Goal: Task Accomplishment & Management: Use online tool/utility

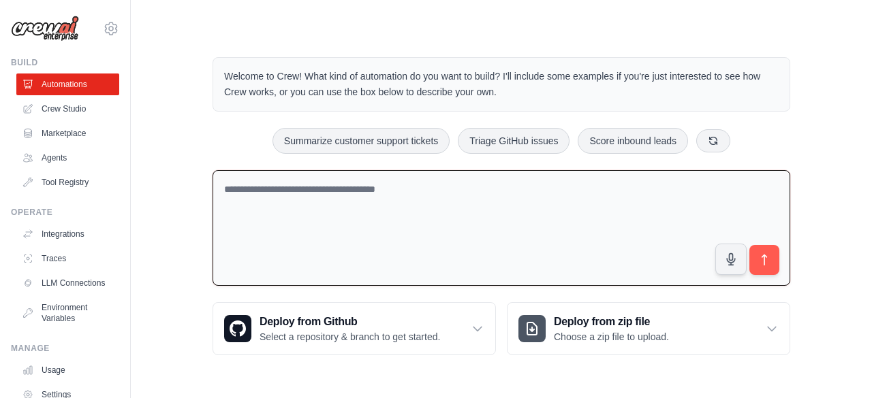
click at [371, 281] on textarea at bounding box center [502, 228] width 578 height 116
click at [427, 224] on textarea at bounding box center [502, 228] width 578 height 116
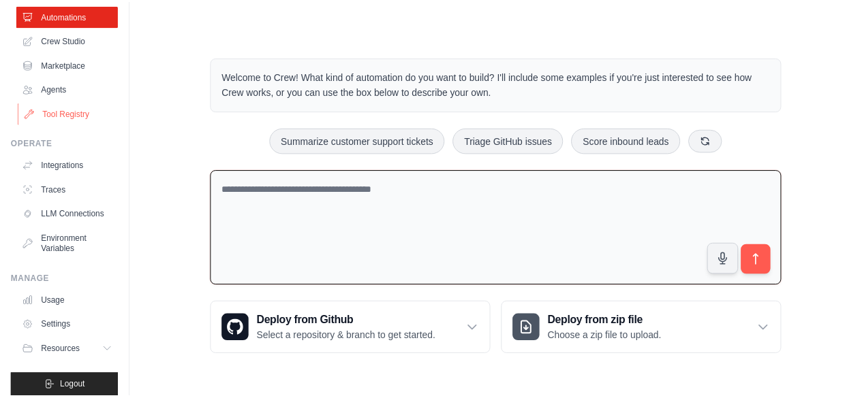
scroll to position [71, 0]
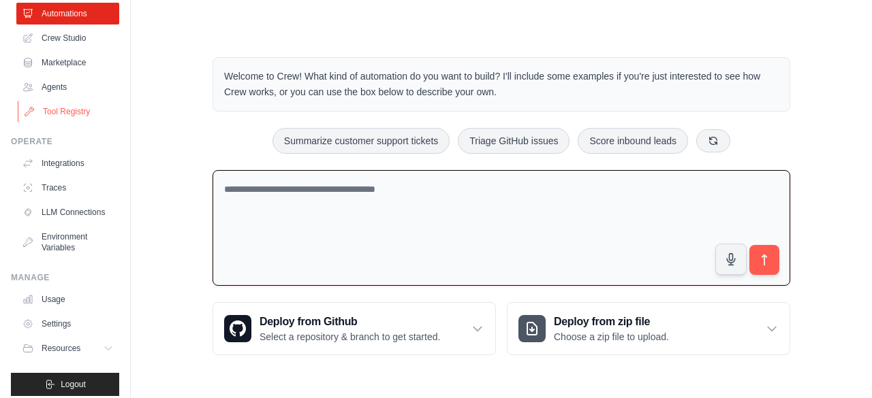
click at [60, 191] on link "Traces" at bounding box center [67, 188] width 103 height 22
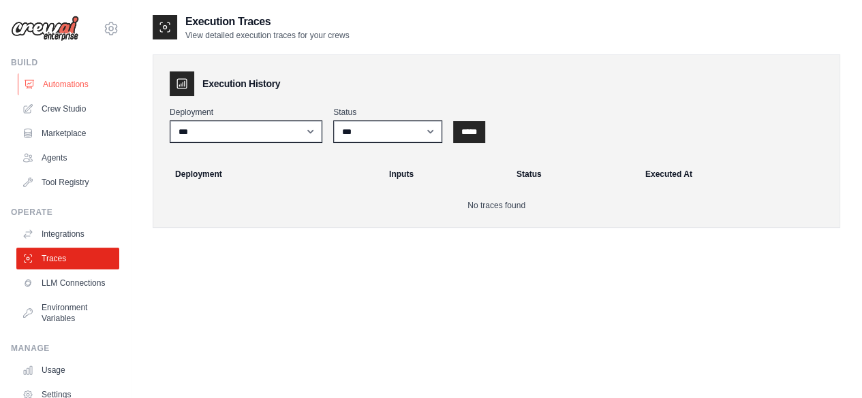
drag, startPoint x: 65, startPoint y: 72, endPoint x: 59, endPoint y: 89, distance: 17.7
click at [59, 89] on div "Build Automations Crew Studio Marketplace Agents" at bounding box center [65, 125] width 108 height 136
click at [59, 89] on link "Automations" at bounding box center [69, 85] width 103 height 22
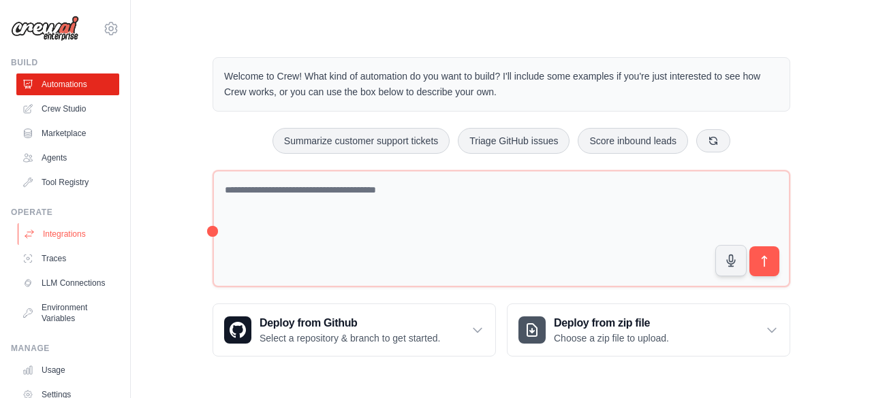
click at [84, 225] on link "Integrations" at bounding box center [69, 234] width 103 height 22
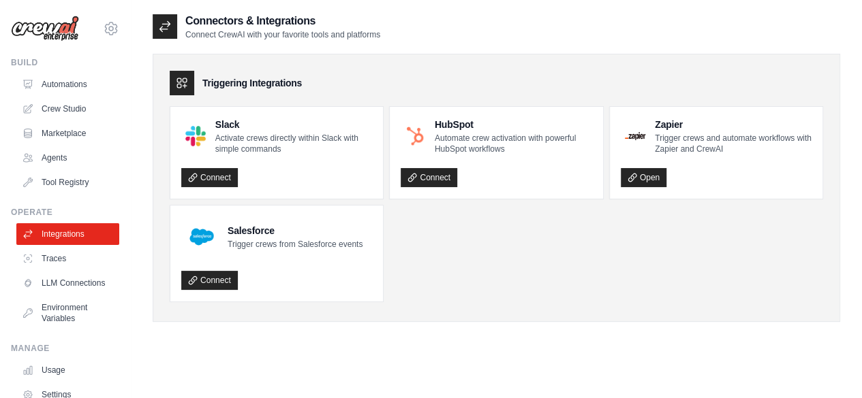
scroll to position [27, 0]
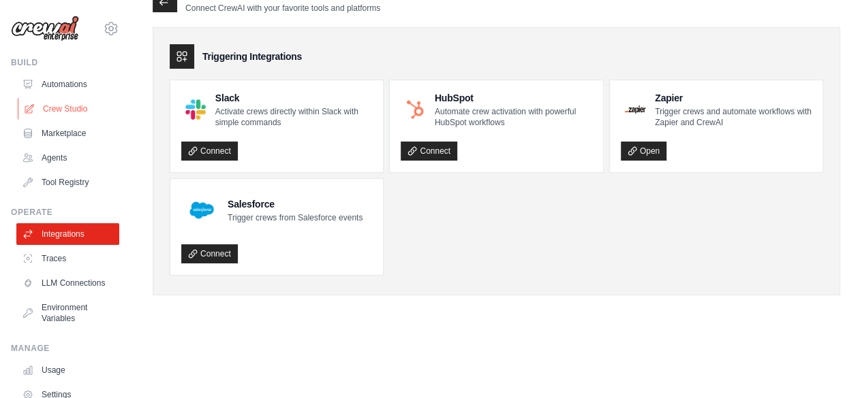
click at [57, 104] on link "Crew Studio" at bounding box center [69, 109] width 103 height 22
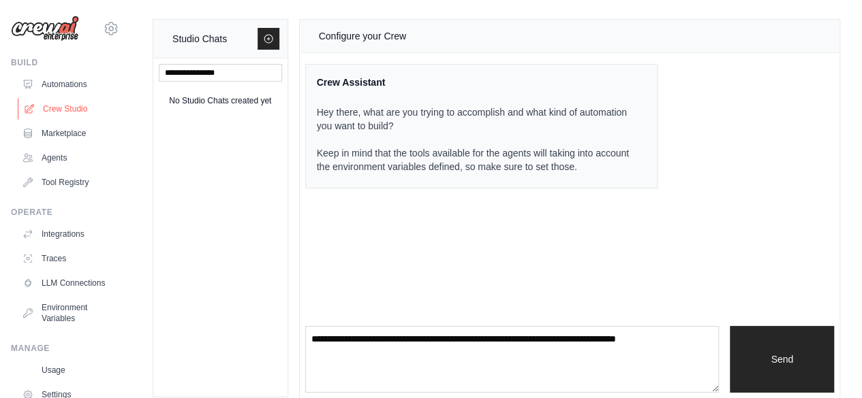
click at [65, 107] on link "Crew Studio" at bounding box center [69, 109] width 103 height 22
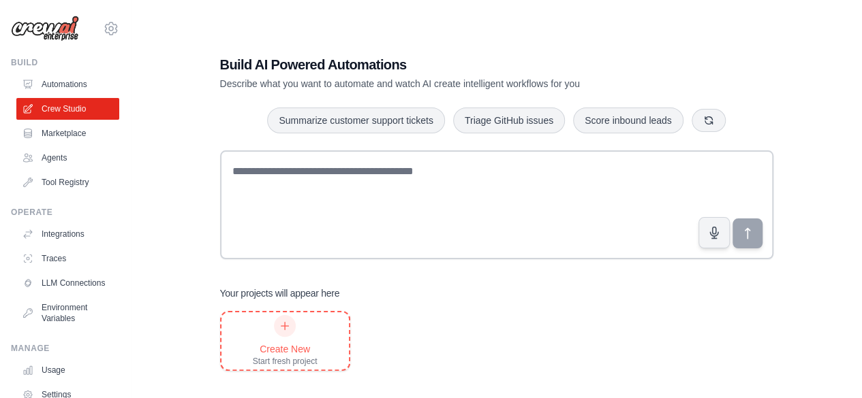
click at [298, 369] on div "Create New Start fresh project" at bounding box center [284, 341] width 127 height 57
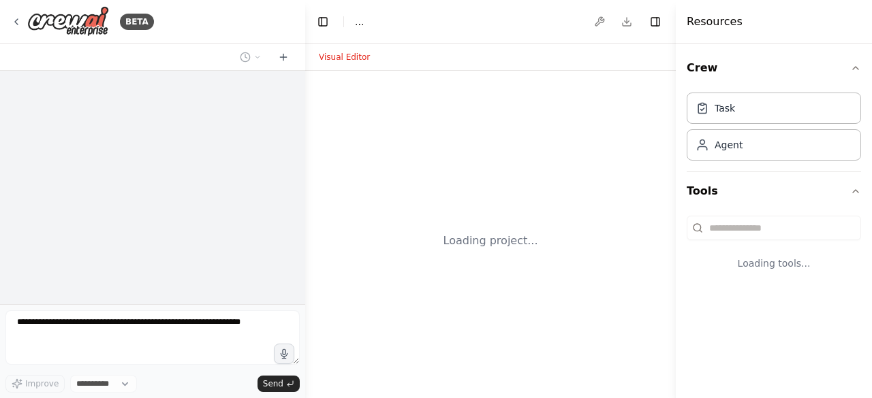
select select "****"
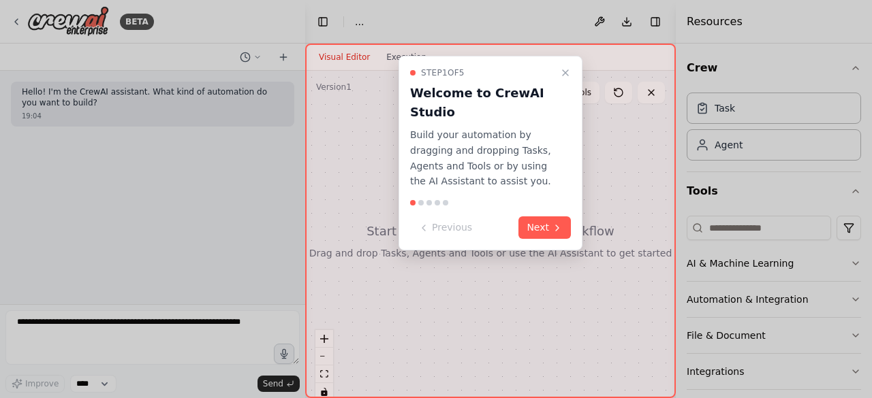
click at [546, 197] on div "Step 1 of 5 Welcome to CrewAI Studio Build your automation by dragging and drop…" at bounding box center [490, 153] width 184 height 195
drag, startPoint x: 546, startPoint y: 197, endPoint x: 542, endPoint y: 238, distance: 41.1
click at [542, 238] on div "Step 1 of 5 Welcome to CrewAI Studio Build your automation by dragging and drop…" at bounding box center [490, 153] width 184 height 195
click at [542, 238] on button "Next" at bounding box center [544, 228] width 52 height 22
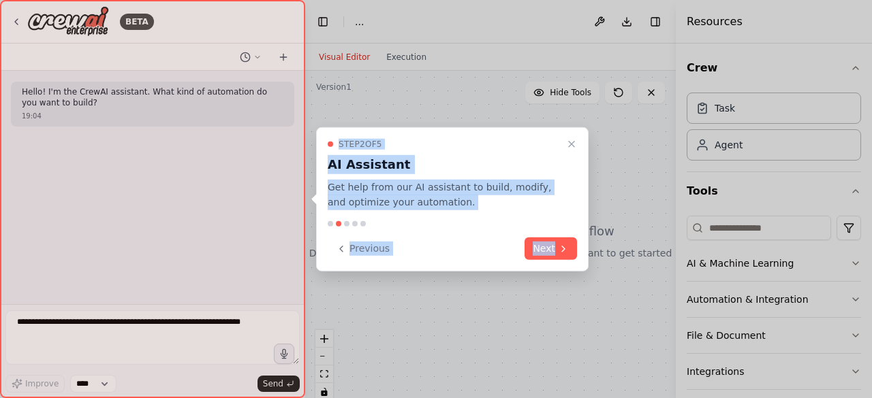
click at [542, 238] on button "Next" at bounding box center [550, 249] width 52 height 22
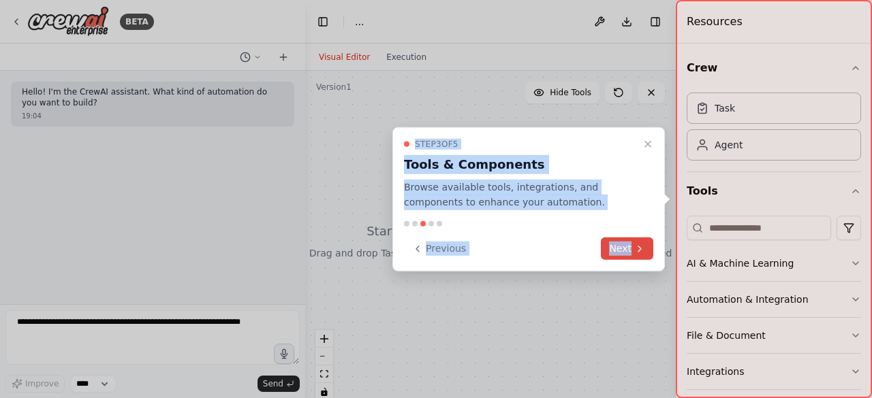
click at [627, 251] on button "Next" at bounding box center [627, 249] width 52 height 22
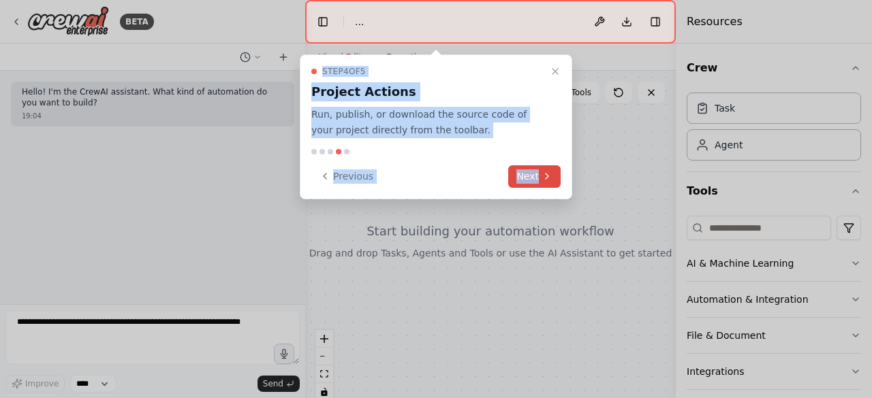
click at [526, 171] on button "Next" at bounding box center [534, 177] width 52 height 22
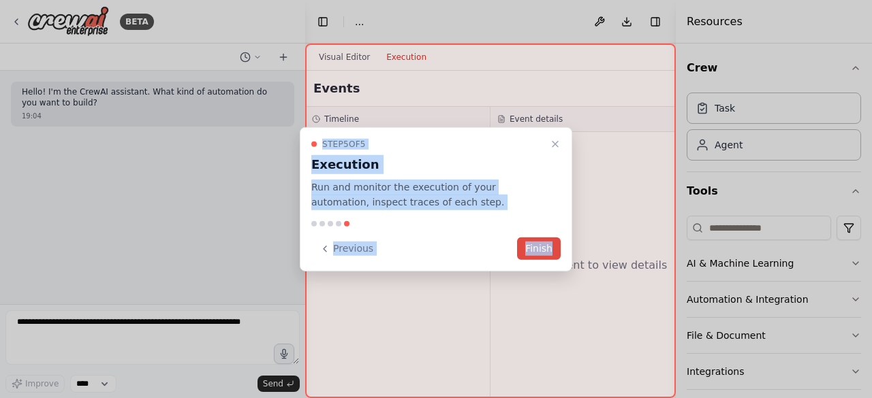
click at [546, 253] on button "Finish" at bounding box center [539, 249] width 44 height 22
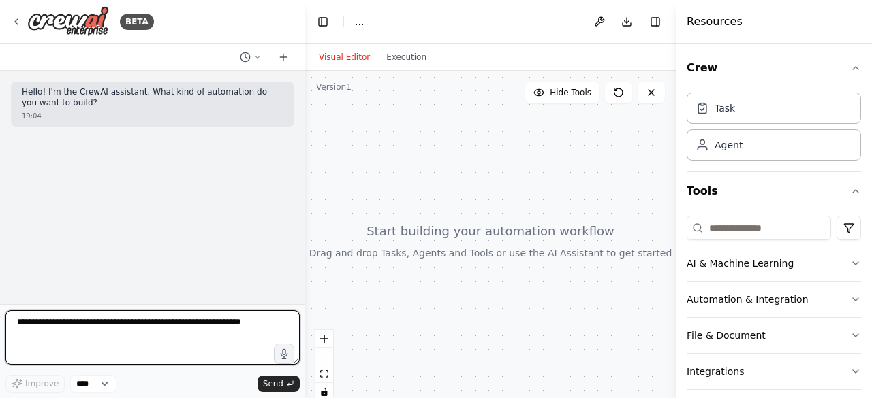
click at [91, 336] on textarea at bounding box center [152, 338] width 294 height 54
paste textarea "**********"
type textarea "**********"
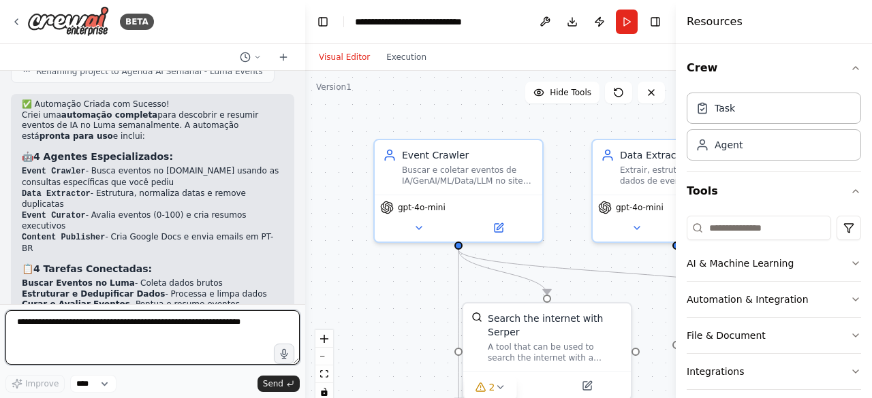
scroll to position [2470, 0]
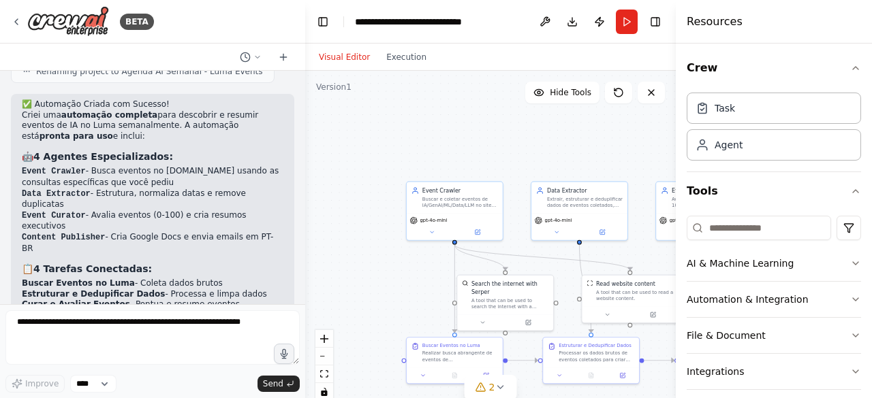
drag, startPoint x: 391, startPoint y: 332, endPoint x: 274, endPoint y: 153, distance: 214.0
drag, startPoint x: 274, startPoint y: 153, endPoint x: 534, endPoint y: 153, distance: 260.2
click at [534, 153] on div ".deletable-edge-delete-btn { width: 20px; height: 20px; border: 0px solid #ffff…" at bounding box center [490, 241] width 371 height 341
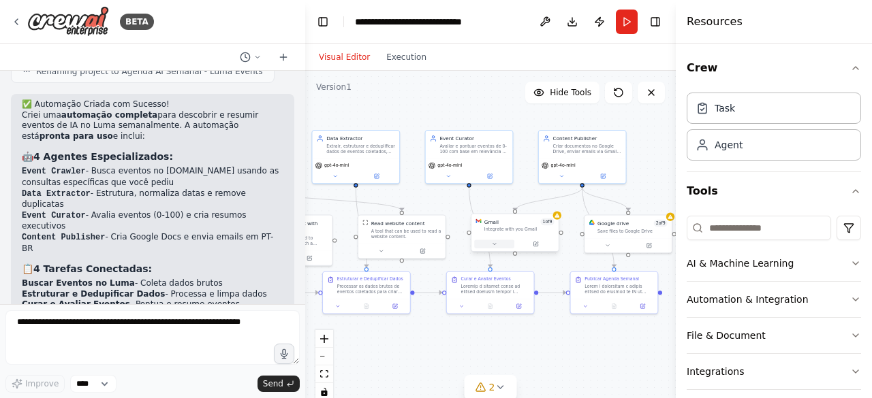
click at [492, 247] on icon at bounding box center [493, 244] width 5 height 5
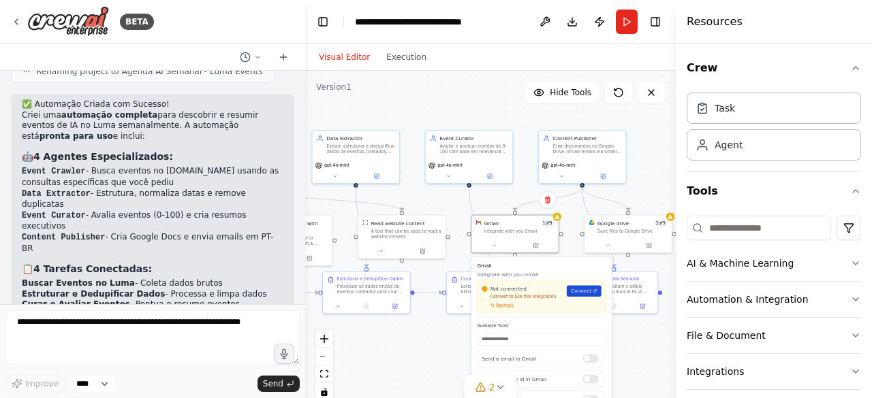
click at [584, 296] on link "Connect" at bounding box center [584, 291] width 35 height 12
click at [20, 18] on icon at bounding box center [16, 21] width 11 height 11
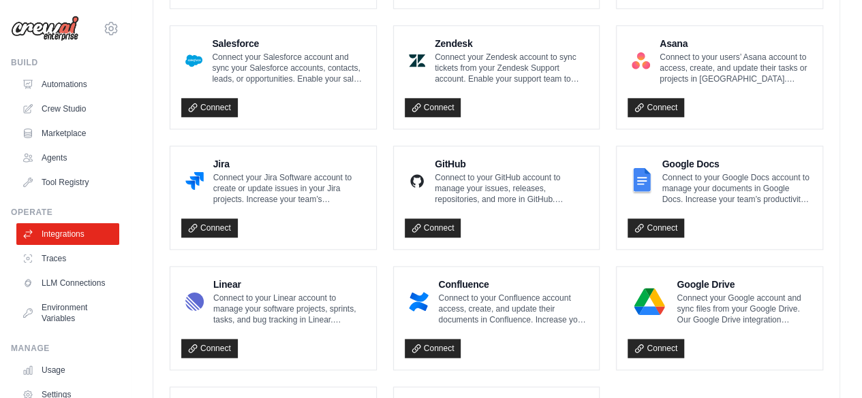
scroll to position [877, 0]
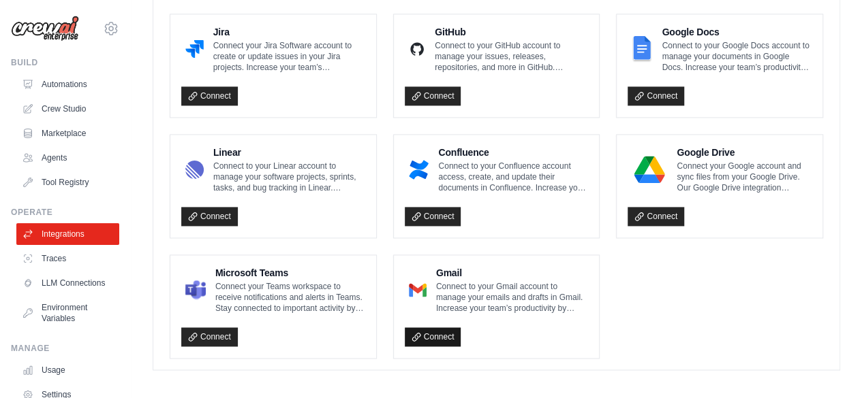
click at [436, 331] on link "Connect" at bounding box center [433, 337] width 57 height 19
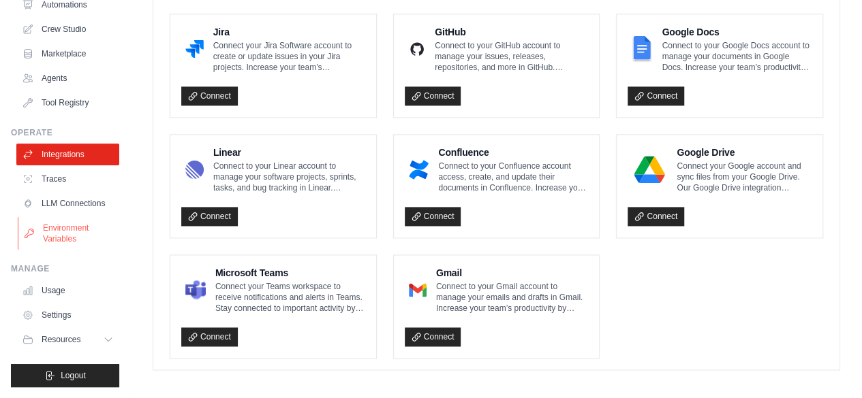
scroll to position [0, 0]
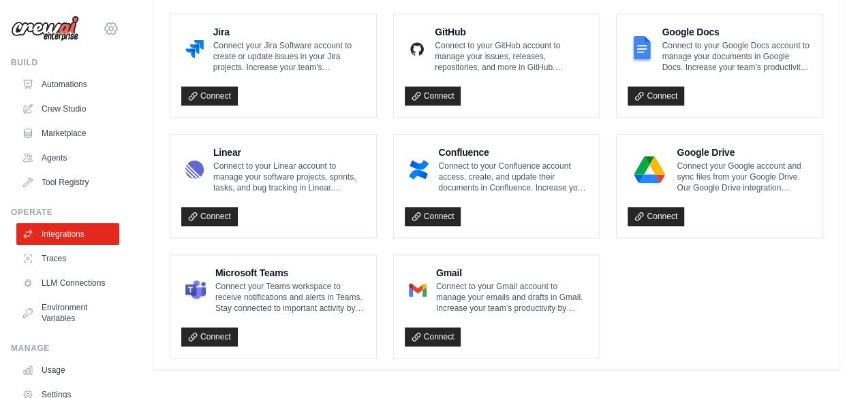
click at [105, 25] on icon at bounding box center [111, 28] width 16 height 16
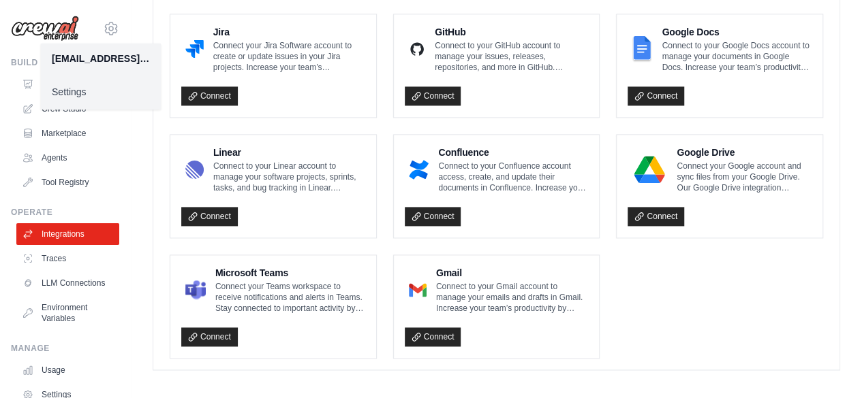
click at [74, 91] on link "Settings" at bounding box center [101, 92] width 120 height 25
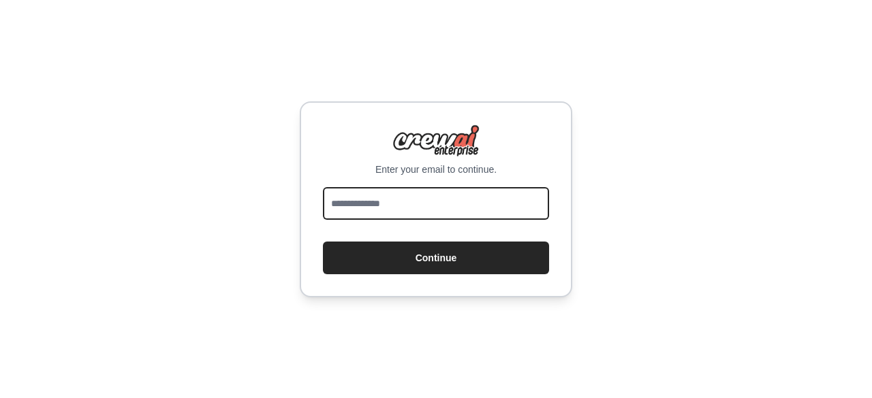
click at [392, 206] on input "email" at bounding box center [436, 203] width 226 height 33
type input "**********"
click at [323, 242] on button "Continue" at bounding box center [436, 258] width 226 height 33
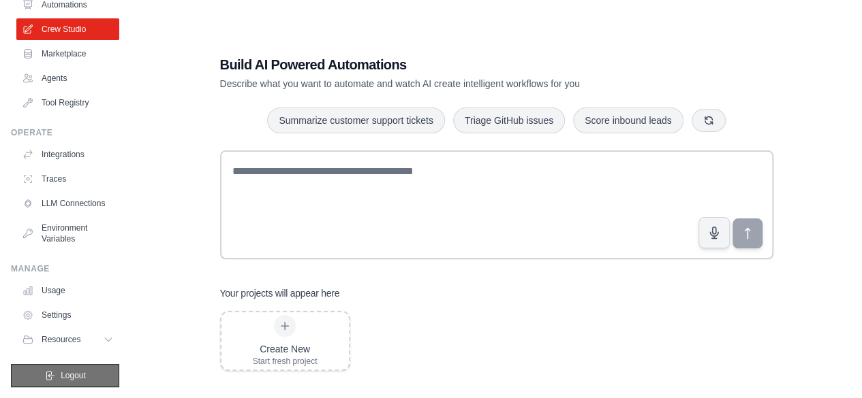
click at [80, 378] on button "Logout" at bounding box center [65, 375] width 108 height 23
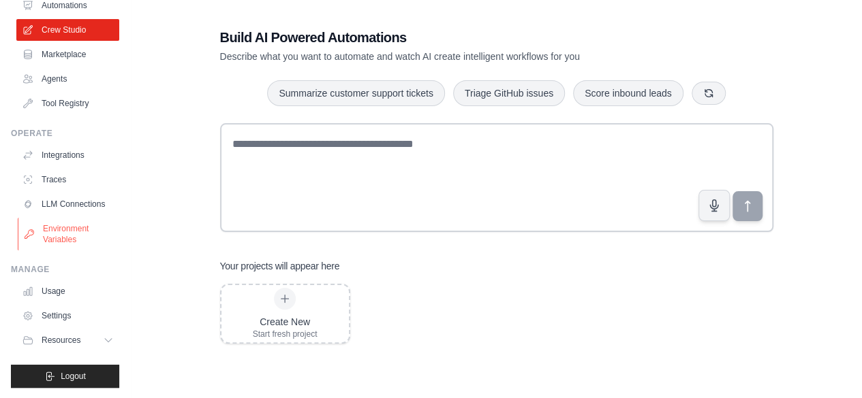
scroll to position [90, 0]
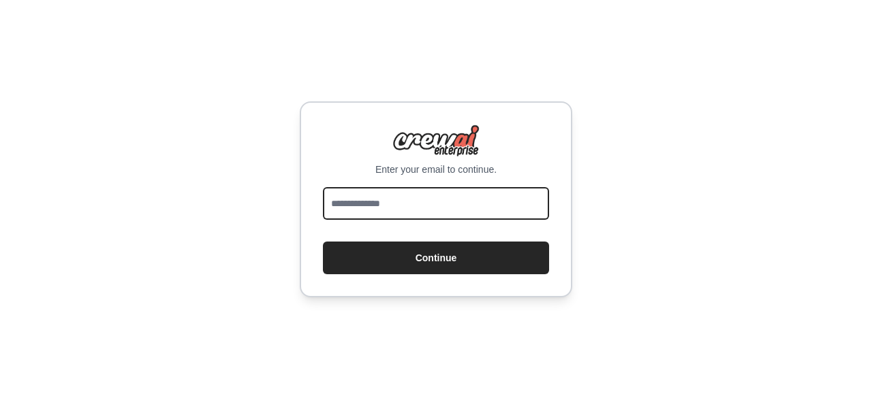
click at [445, 208] on input "email" at bounding box center [436, 203] width 226 height 33
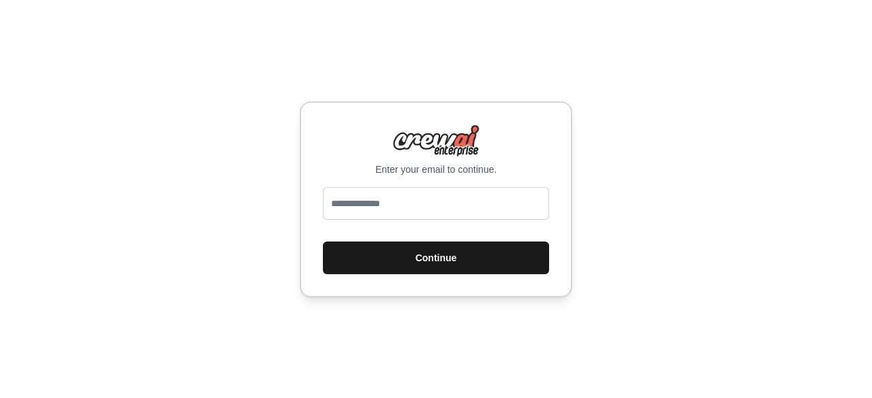
click at [358, 255] on button "Continue" at bounding box center [436, 258] width 226 height 33
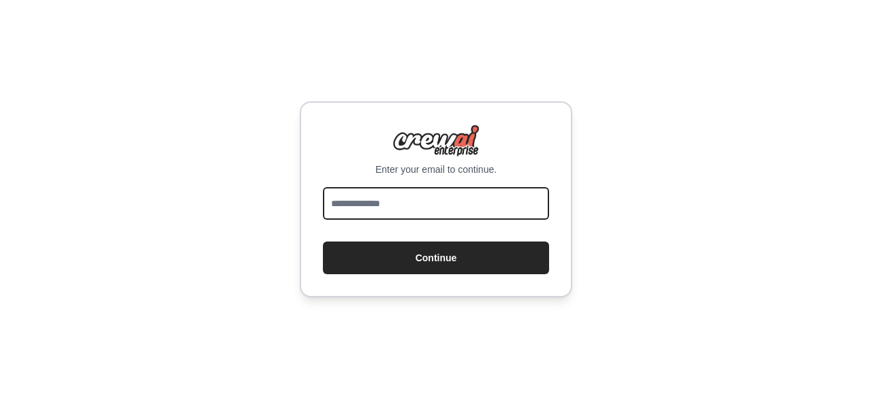
click at [376, 214] on input "email" at bounding box center [436, 203] width 226 height 33
click at [432, 216] on input "email" at bounding box center [436, 203] width 226 height 33
type input "**********"
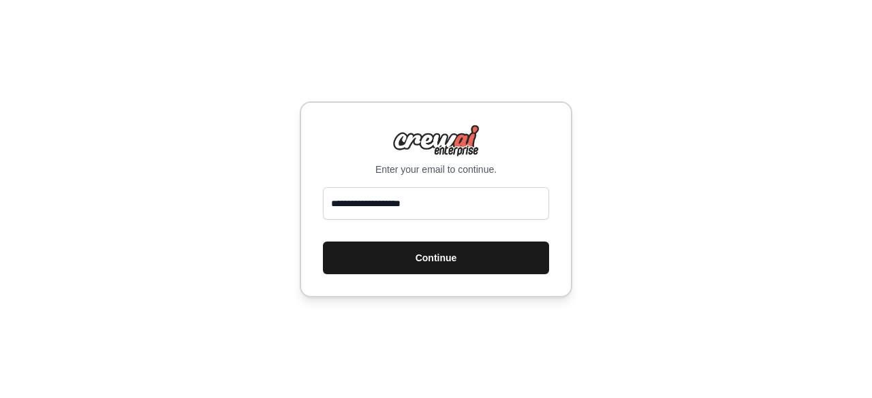
click at [415, 262] on button "Continue" at bounding box center [436, 258] width 226 height 33
